Goal: Task Accomplishment & Management: Use online tool/utility

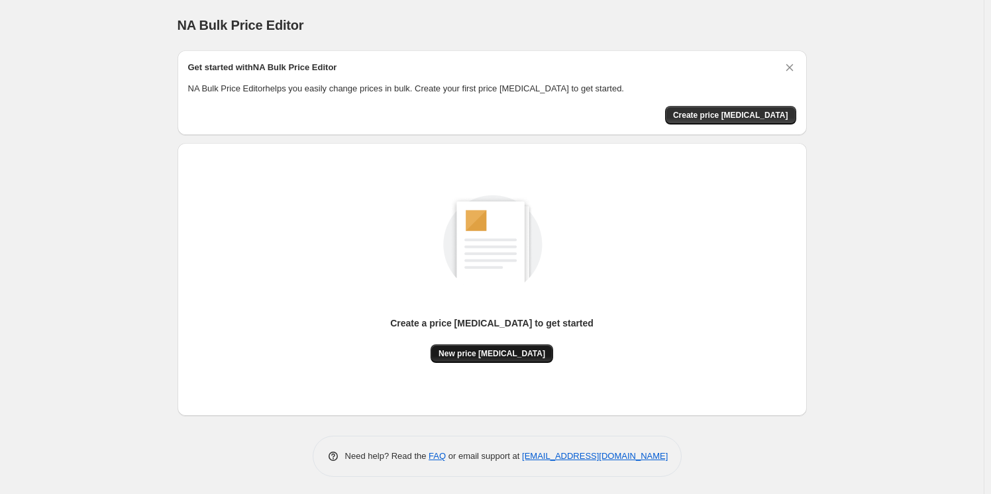
click at [462, 354] on span "New price [MEDICAL_DATA]" at bounding box center [492, 354] width 107 height 11
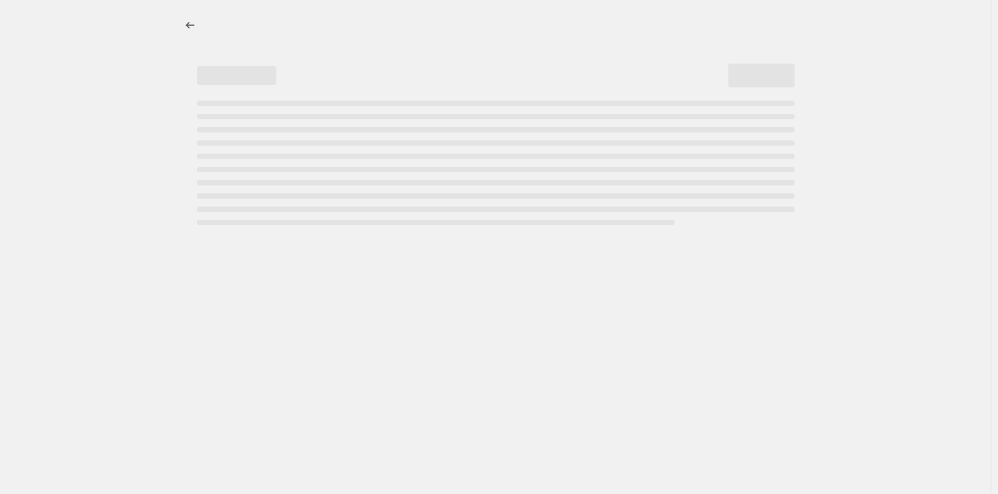
select select "percentage"
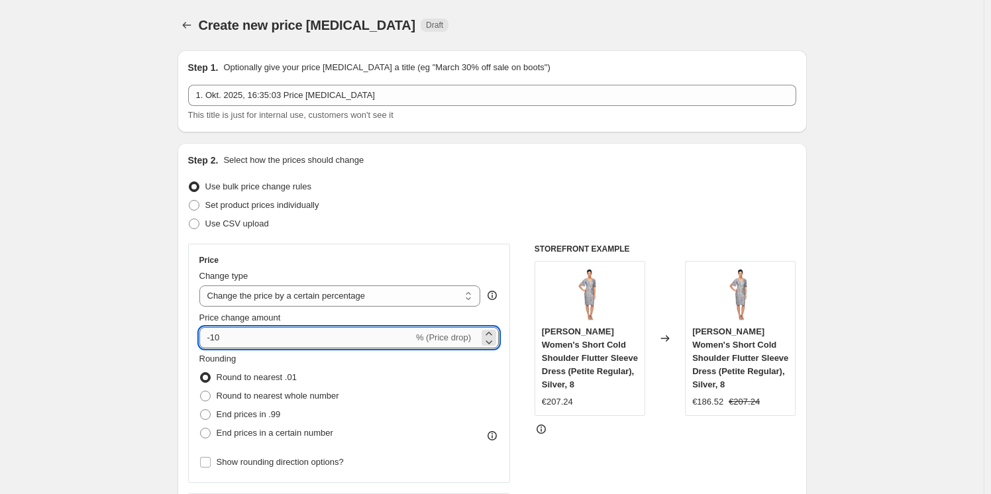
click at [376, 337] on input "-10" at bounding box center [306, 337] width 214 height 21
type input "-1"
type input "-30"
click at [475, 250] on div "Price Change type Change the price to a certain amount Change the price by a ce…" at bounding box center [349, 363] width 323 height 239
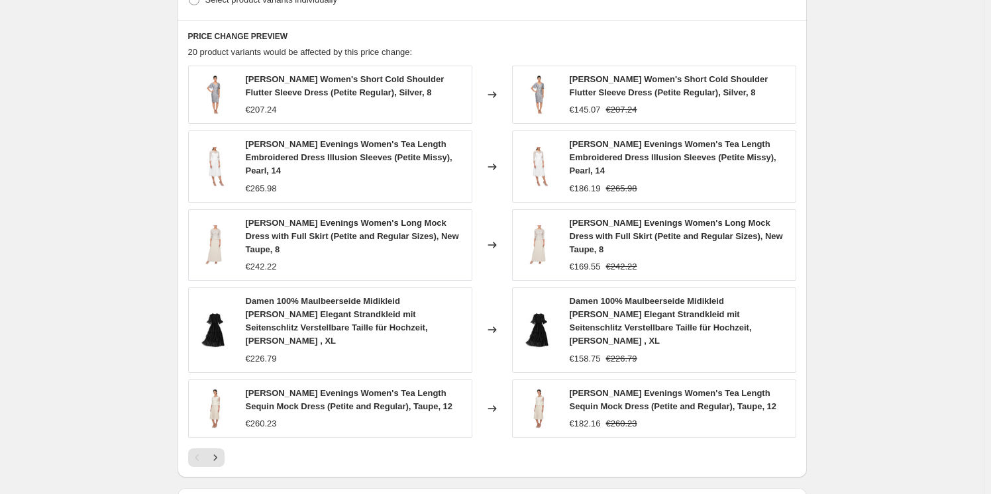
scroll to position [864, 0]
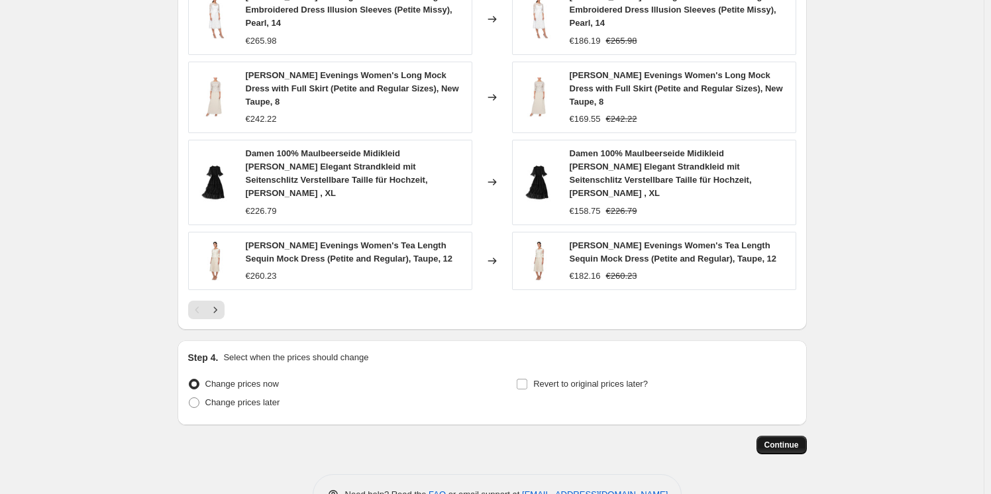
click at [774, 440] on span "Continue" at bounding box center [782, 445] width 34 height 11
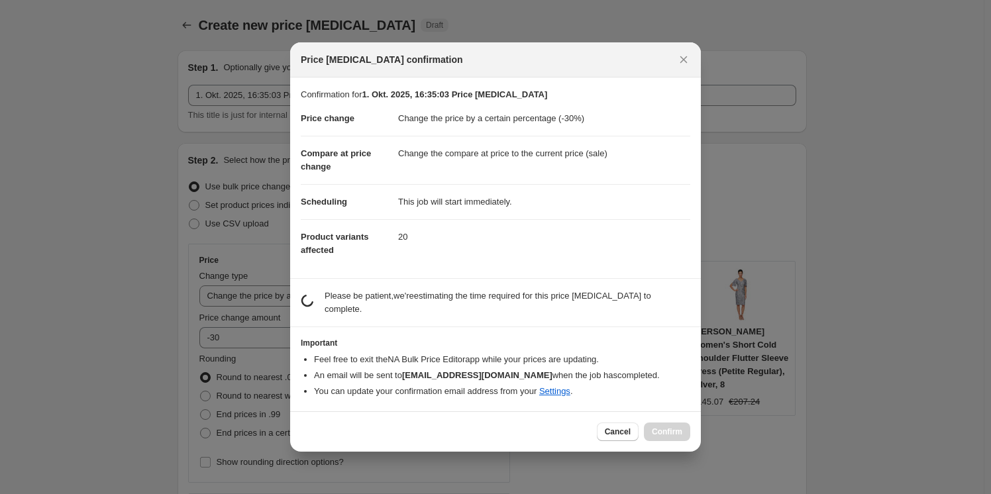
scroll to position [0, 0]
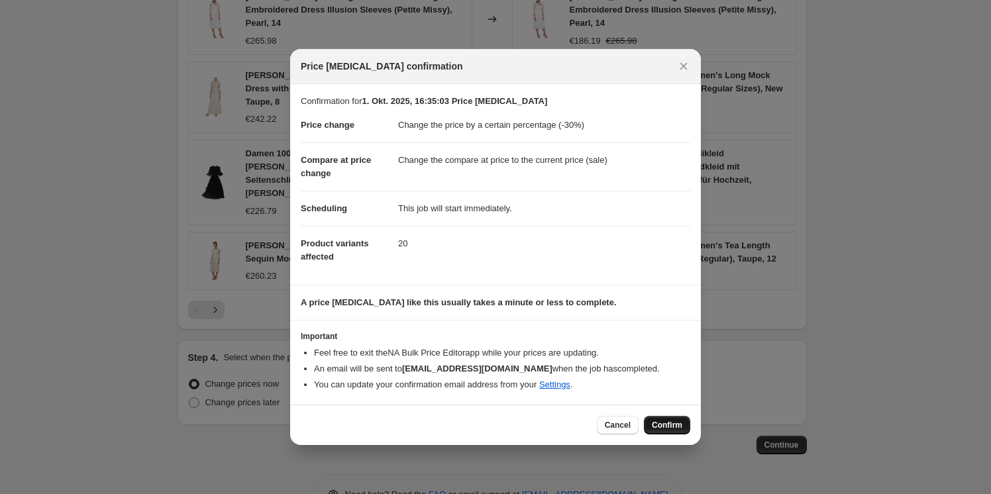
click at [658, 425] on span "Confirm" at bounding box center [667, 425] width 30 height 11
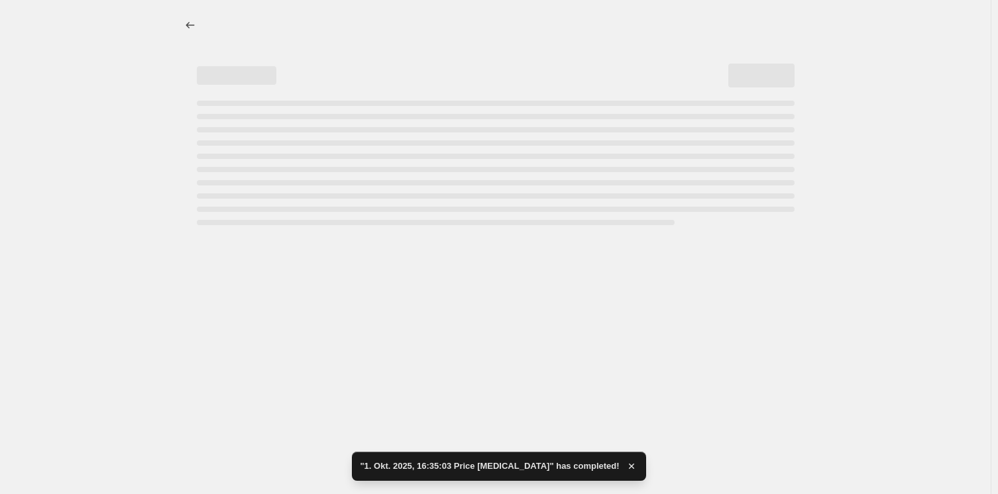
select select "percentage"
